Goal: Transaction & Acquisition: Register for event/course

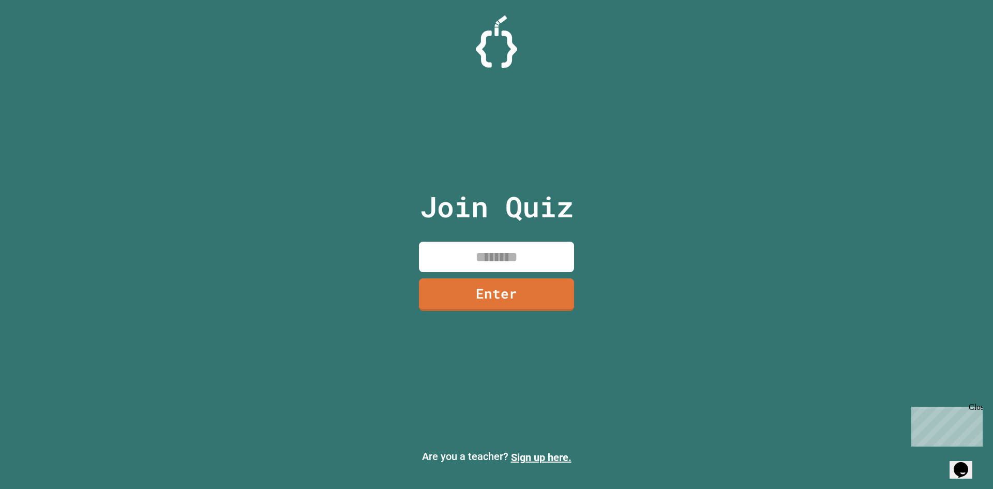
click at [463, 247] on input at bounding box center [496, 257] width 155 height 31
type input "********"
click at [489, 304] on link "Enter" at bounding box center [496, 293] width 145 height 34
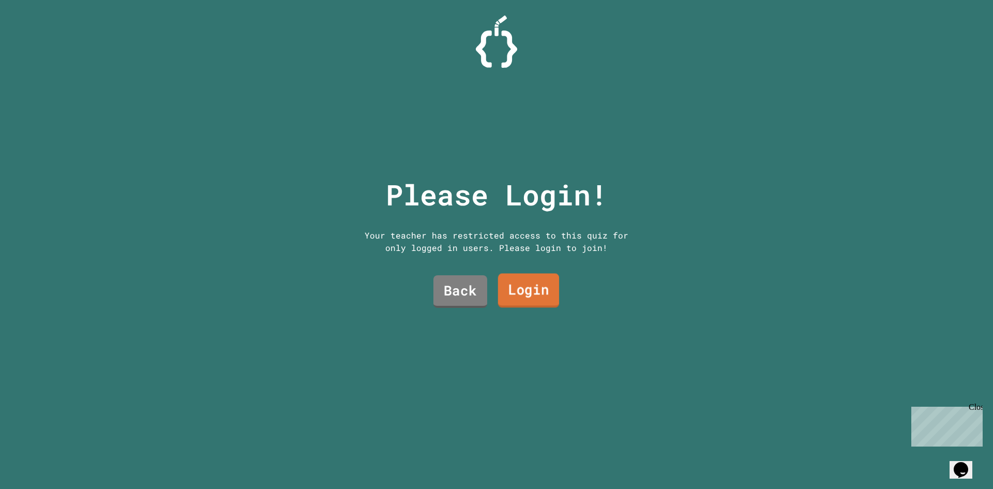
click at [523, 293] on link "Login" at bounding box center [528, 291] width 61 height 34
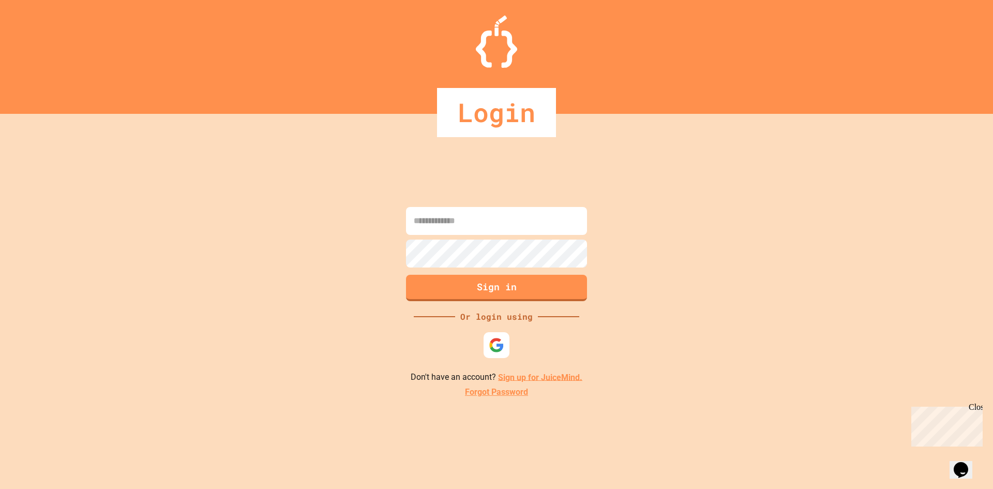
click at [510, 229] on input at bounding box center [496, 221] width 181 height 28
click at [489, 341] on img at bounding box center [496, 344] width 17 height 17
click at [509, 228] on input at bounding box center [496, 221] width 181 height 28
